Goal: Information Seeking & Learning: Learn about a topic

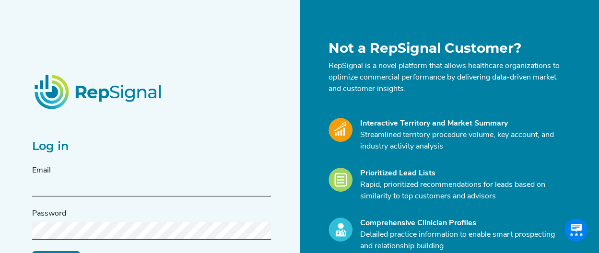
click at [98, 191] on input "text" at bounding box center [151, 188] width 239 height 18
type input "[PERSON_NAME][EMAIL_ADDRESS][PERSON_NAME][DOMAIN_NAME]"
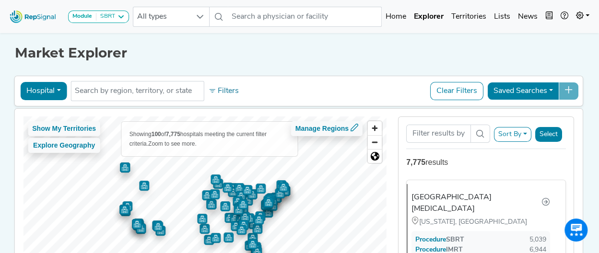
click at [522, 130] on button "Sort By" at bounding box center [512, 134] width 37 height 15
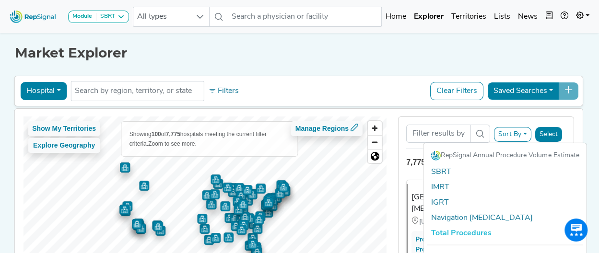
click at [581, 111] on div "Show My Territories Explore Geography Showing 100 of 7,775 hospitals meeting th…" at bounding box center [299, 211] width 578 height 205
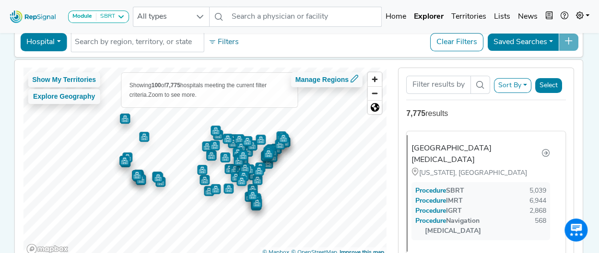
scroll to position [33, 0]
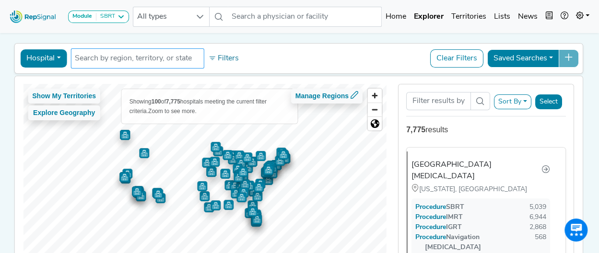
click at [141, 53] on input "text" at bounding box center [137, 59] width 125 height 12
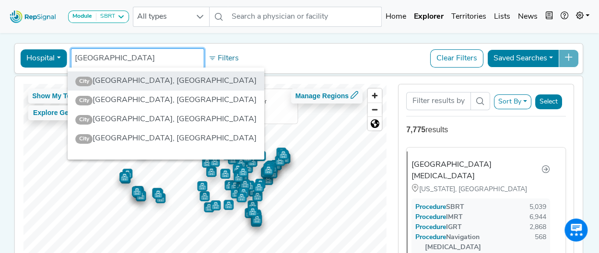
type input "[GEOGRAPHIC_DATA]"
click at [150, 85] on li "City [GEOGRAPHIC_DATA], [GEOGRAPHIC_DATA]" at bounding box center [166, 81] width 197 height 19
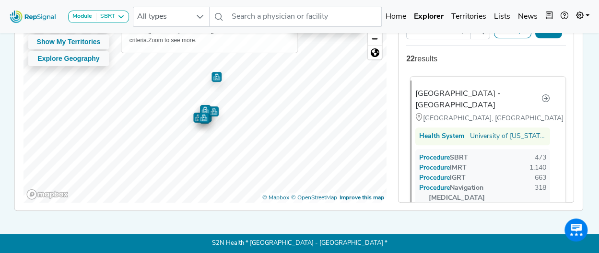
scroll to position [43, 0]
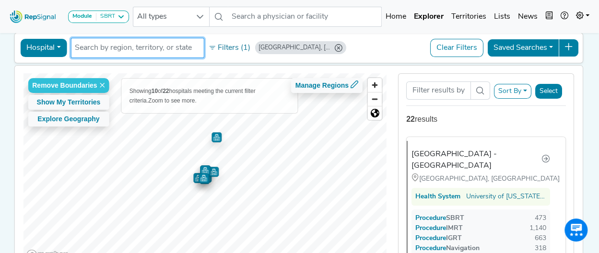
drag, startPoint x: 303, startPoint y: 46, endPoint x: 136, endPoint y: 48, distance: 167.0
click at [335, 46] on icon "San Diego, CA" at bounding box center [339, 48] width 8 height 8
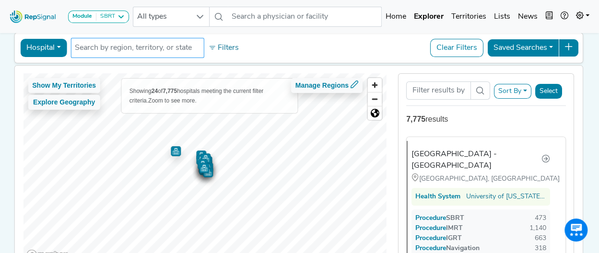
click at [172, 53] on li at bounding box center [137, 47] width 125 height 15
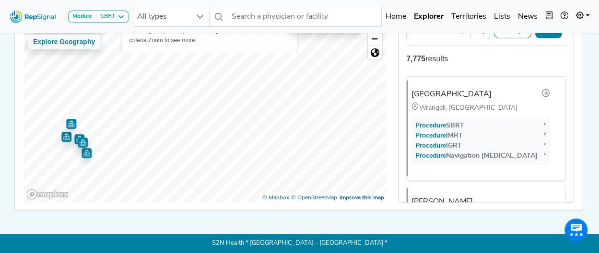
scroll to position [0, 0]
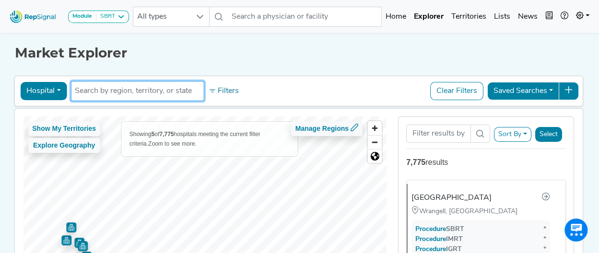
click at [141, 93] on input "text" at bounding box center [137, 91] width 125 height 12
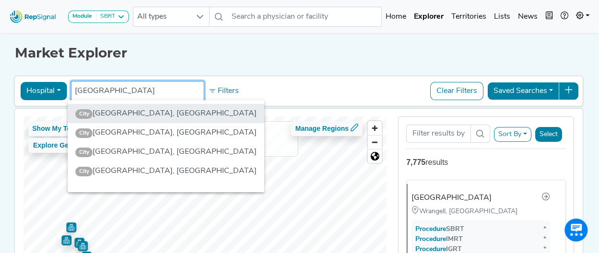
type input "[GEOGRAPHIC_DATA]"
click at [149, 115] on li "City [GEOGRAPHIC_DATA], [GEOGRAPHIC_DATA]" at bounding box center [166, 113] width 197 height 19
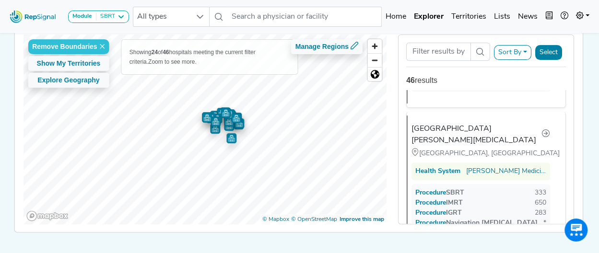
scroll to position [277, 0]
click at [519, 198] on div "Procedure IMRT 650" at bounding box center [481, 203] width 131 height 10
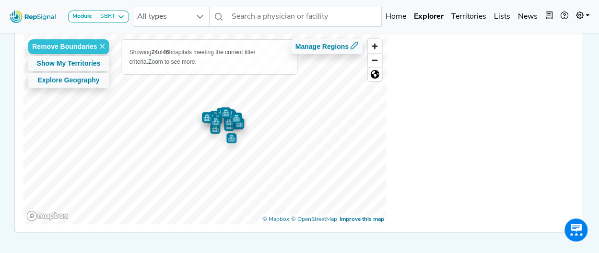
scroll to position [0, 0]
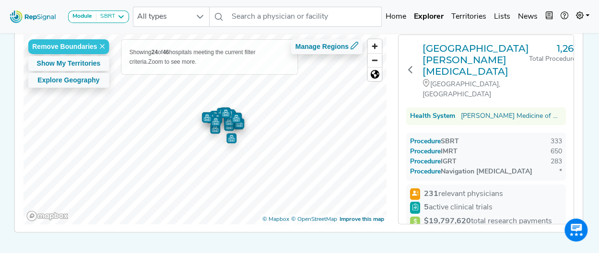
click at [407, 65] on div "USC [PERSON_NAME][GEOGRAPHIC_DATA][MEDICAL_DATA] [GEOGRAPHIC_DATA], [GEOGRAPHIC…" at bounding box center [486, 213] width 175 height 357
click at [414, 66] on icon at bounding box center [411, 70] width 8 height 8
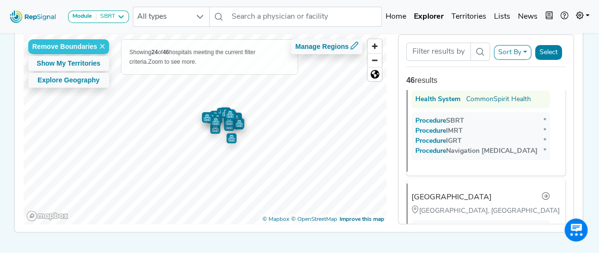
scroll to position [2647, 0]
